Goal: Check status: Check status

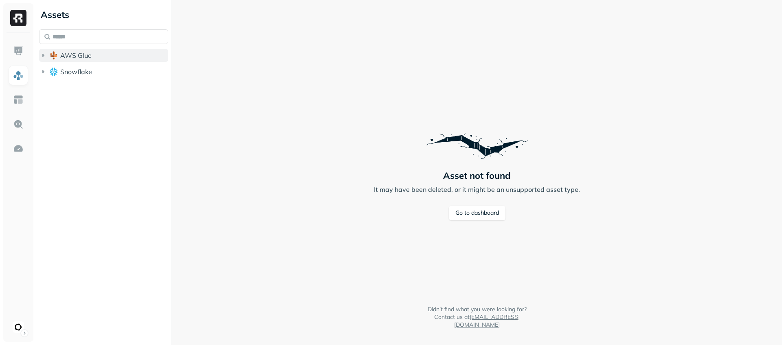
click at [43, 56] on icon "button" at bounding box center [43, 55] width 2 height 3
click at [51, 69] on icon "button" at bounding box center [51, 71] width 8 height 8
click at [61, 87] on icon "button" at bounding box center [59, 86] width 8 height 8
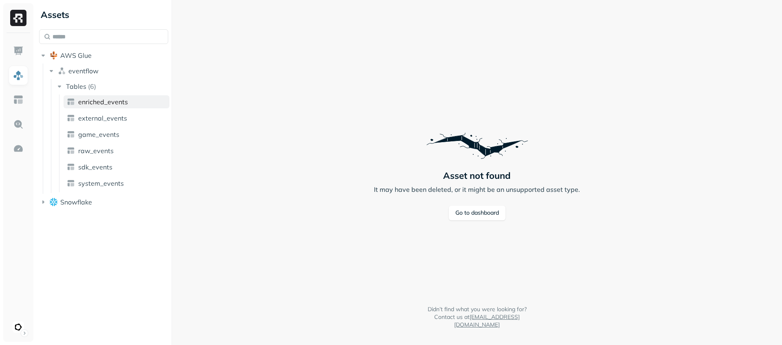
click at [98, 105] on span "enriched_events" at bounding box center [103, 102] width 50 height 8
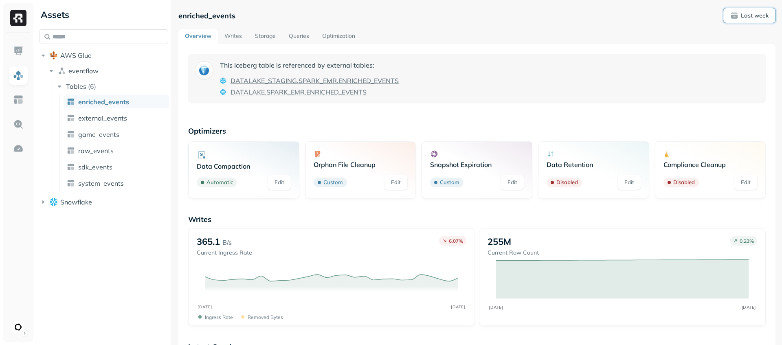
click at [757, 18] on p "Last week" at bounding box center [755, 16] width 28 height 8
click at [618, 68] on label "Last 24 hours" at bounding box center [624, 67] width 42 height 8
click at [598, 68] on button "Last 24 hours" at bounding box center [594, 67] width 10 height 10
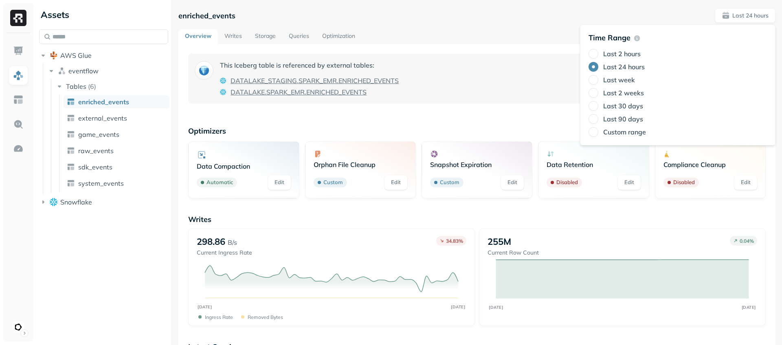
click at [508, 129] on p "Optimizers" at bounding box center [477, 130] width 578 height 9
click at [229, 34] on link "Writes" at bounding box center [233, 36] width 31 height 15
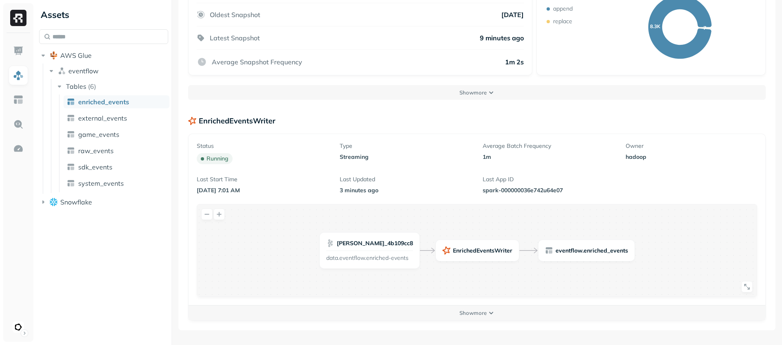
scroll to position [215, 0]
click at [489, 313] on button "Show more" at bounding box center [477, 312] width 577 height 15
click at [747, 313] on icon at bounding box center [747, 310] width 7 height 7
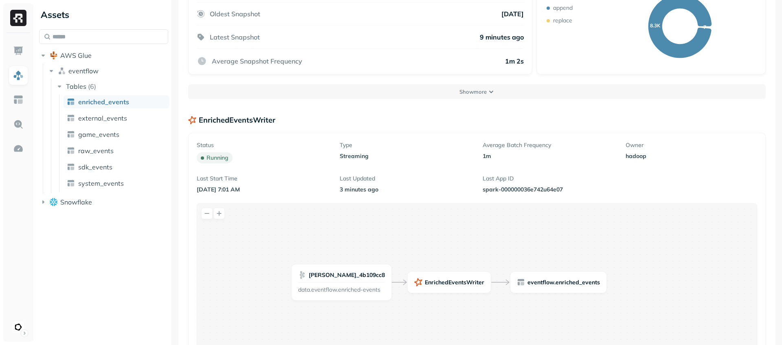
drag, startPoint x: 655, startPoint y: 281, endPoint x: 628, endPoint y: 220, distance: 66.9
click at [627, 225] on div "EnrichedEventsWriter [PERSON_NAME] _ 4b109cc8 data.eventflow.enriched-events ev…" at bounding box center [477, 346] width 560 height 284
drag, startPoint x: 641, startPoint y: 172, endPoint x: 728, endPoint y: 120, distance: 101.2
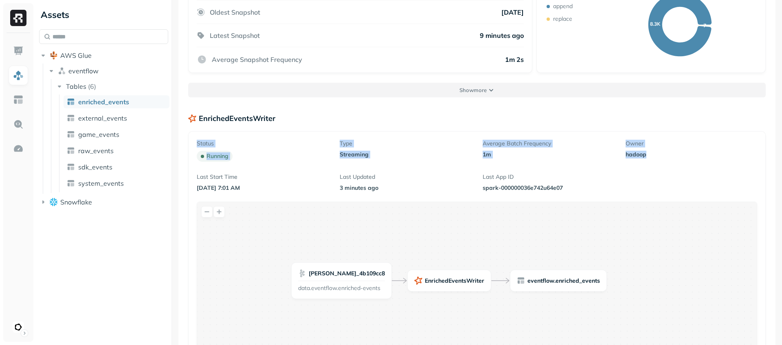
scroll to position [215, 0]
click at [487, 91] on button "Show more" at bounding box center [477, 91] width 578 height 15
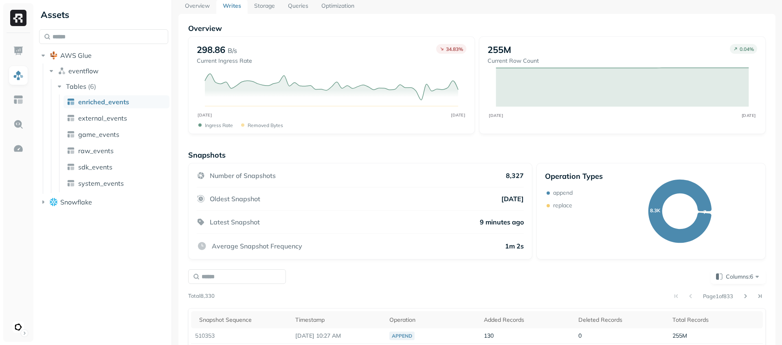
scroll to position [0, 0]
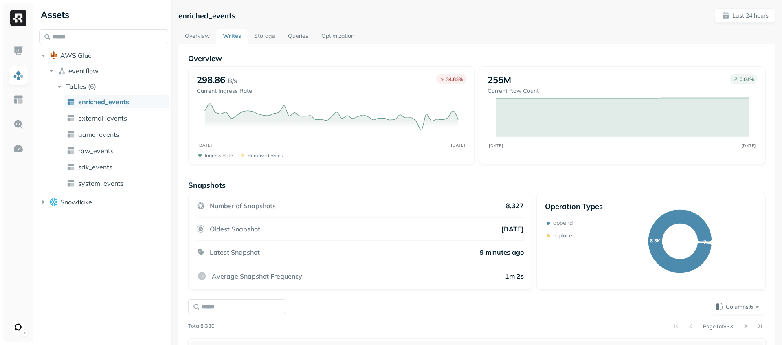
click at [17, 18] on img at bounding box center [18, 18] width 16 height 16
click at [26, 19] on div at bounding box center [18, 17] width 30 height 29
click at [23, 334] on html "Assets AWS Glue eventflow Tables ( 6 ) enriched_events external_events game_eve…" at bounding box center [391, 172] width 782 height 345
click at [19, 50] on img at bounding box center [18, 51] width 11 height 11
